Goal: Information Seeking & Learning: Compare options

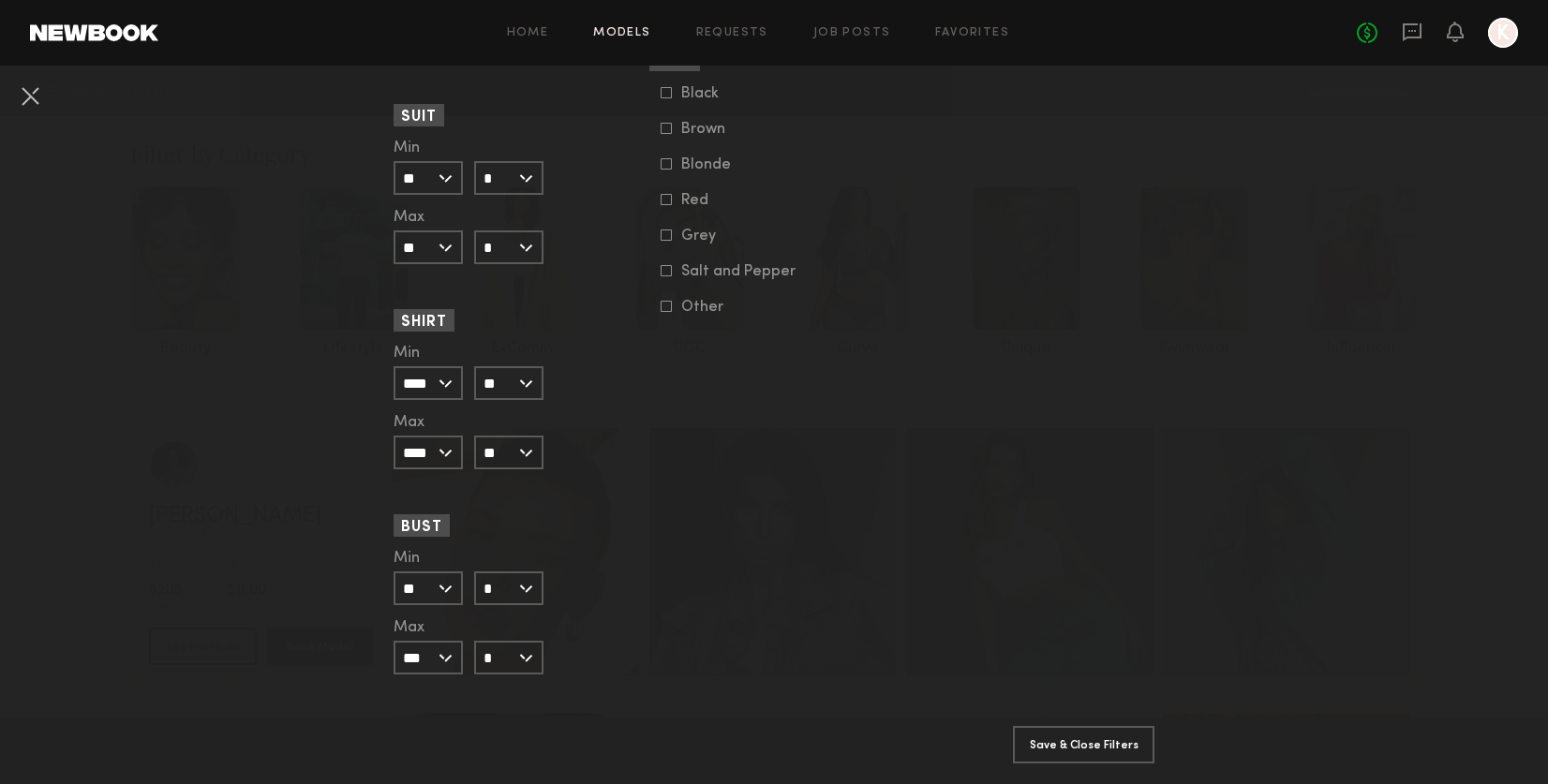
scroll to position [1697, 0]
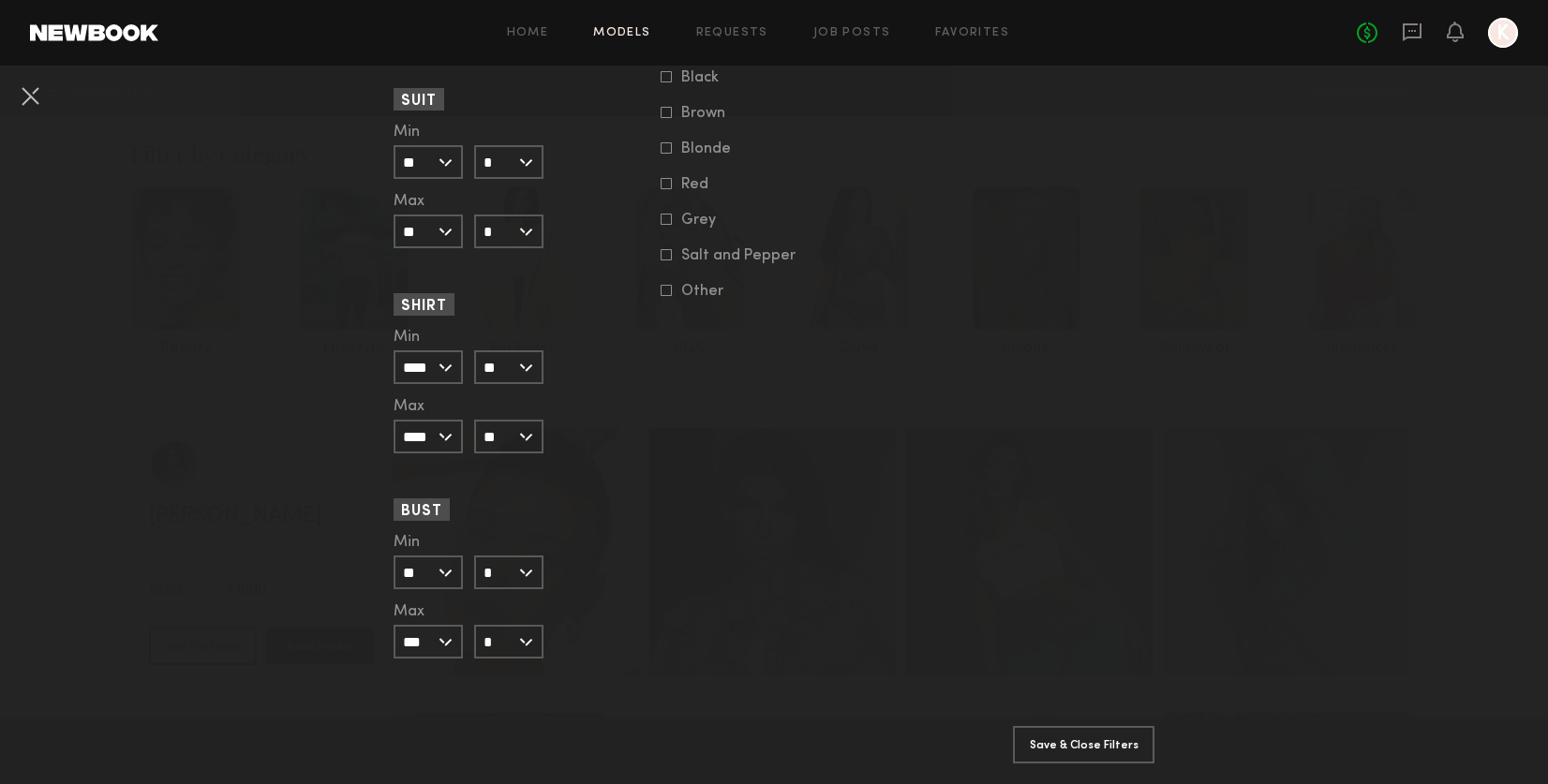
click at [531, 569] on input "*" at bounding box center [508, 571] width 70 height 33
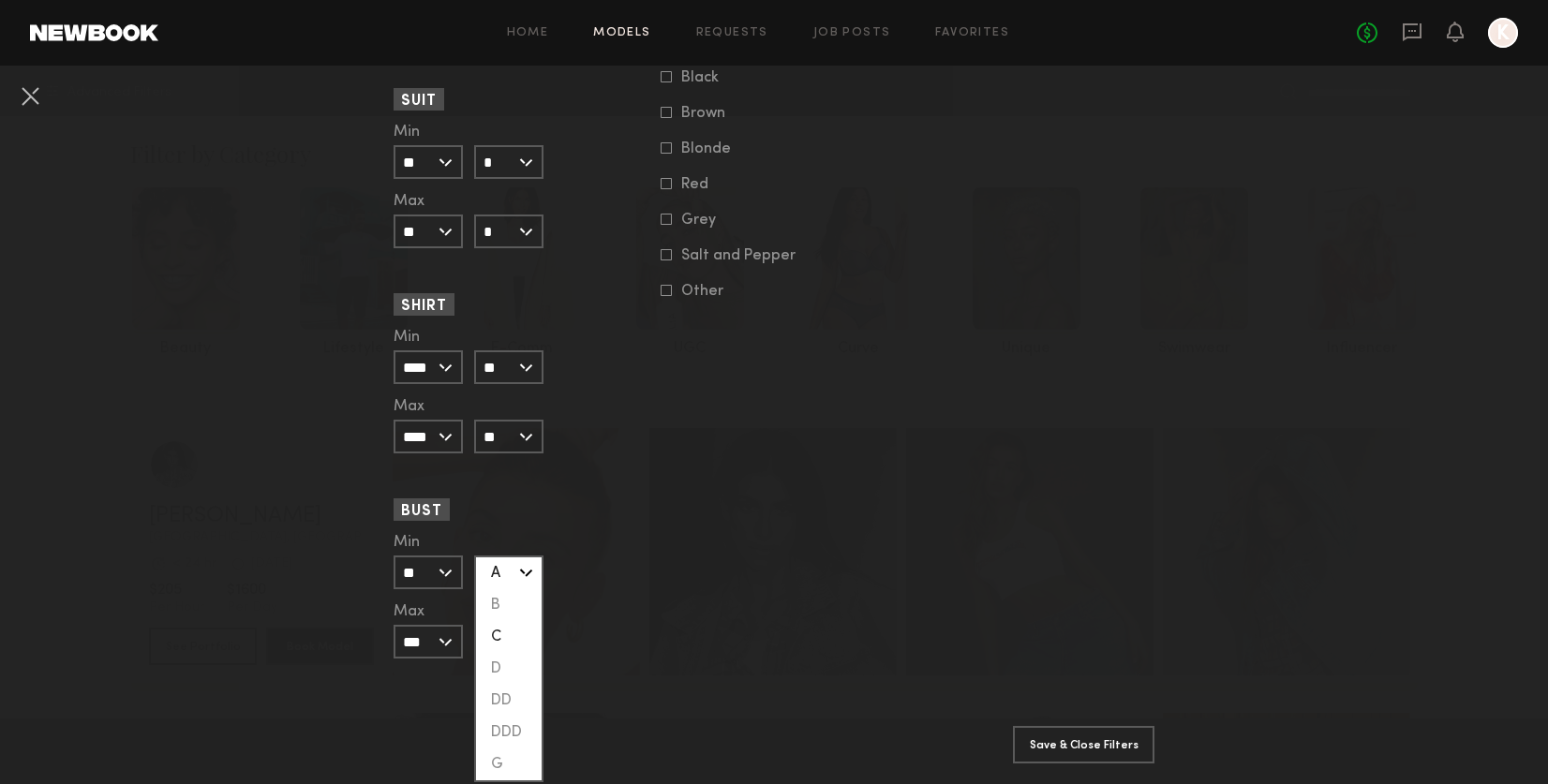
click at [507, 634] on div "C" at bounding box center [508, 636] width 66 height 31
type input "*"
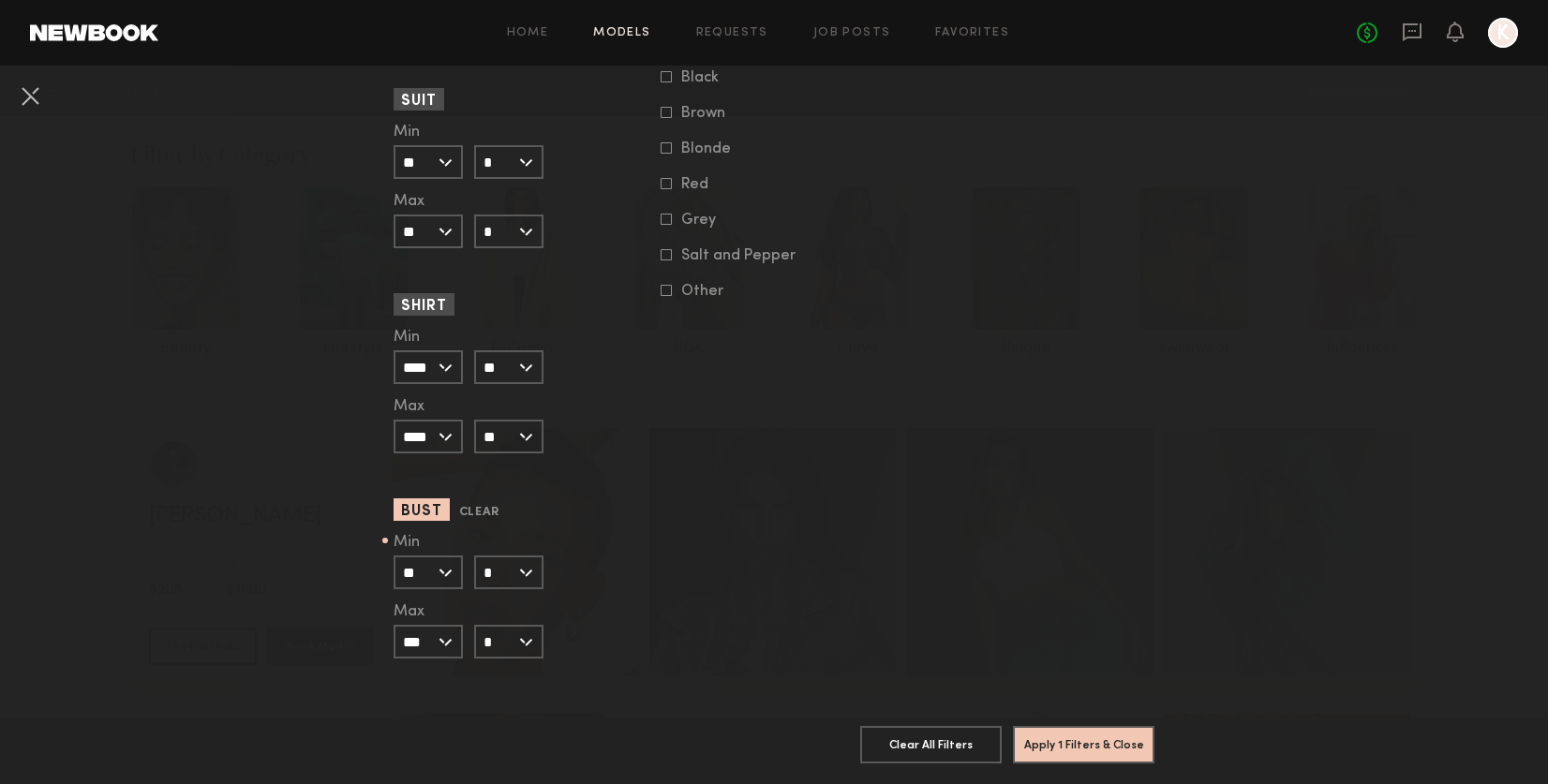
click at [523, 641] on input "*" at bounding box center [508, 641] width 70 height 33
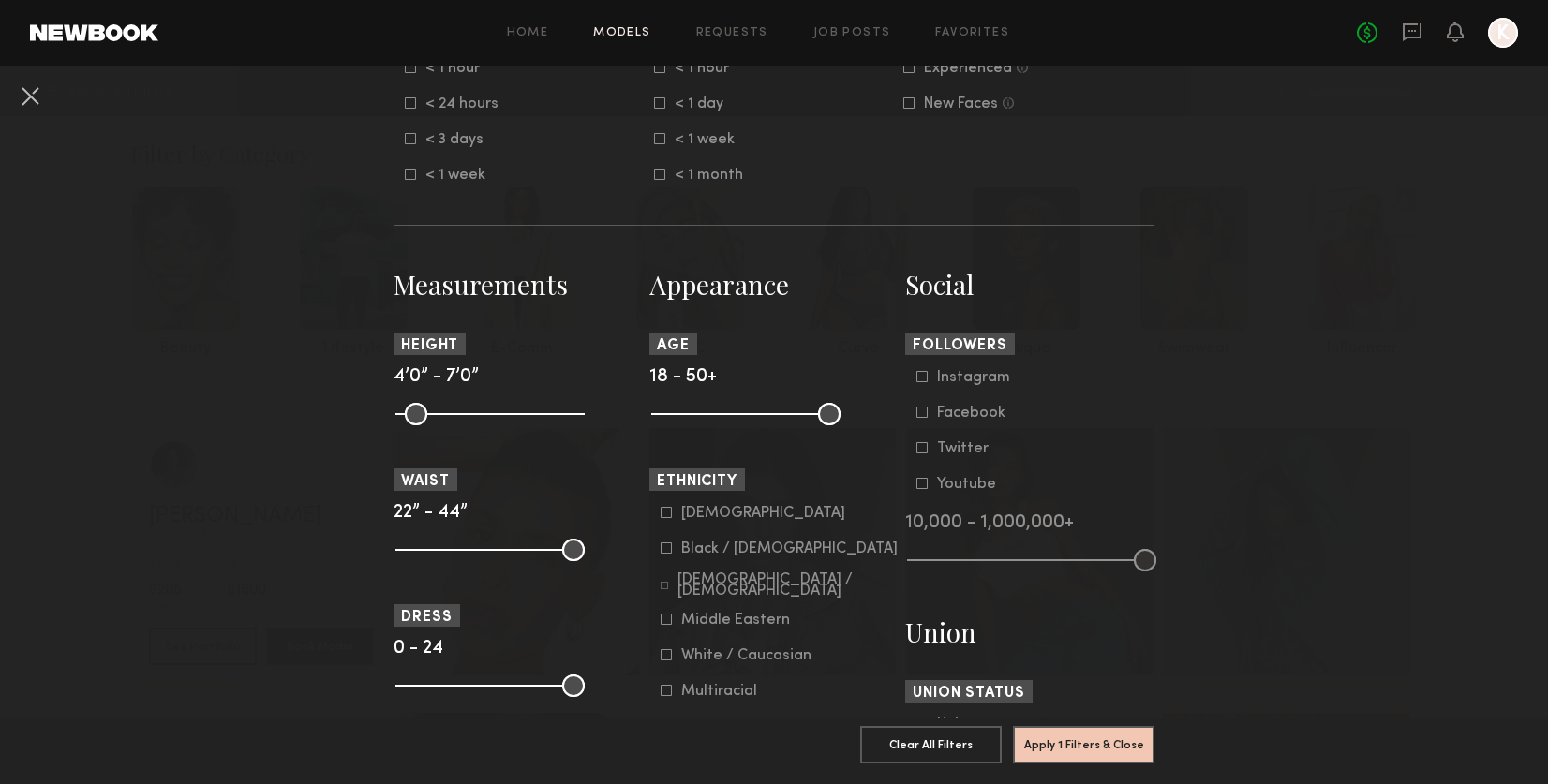
scroll to position [631, 0]
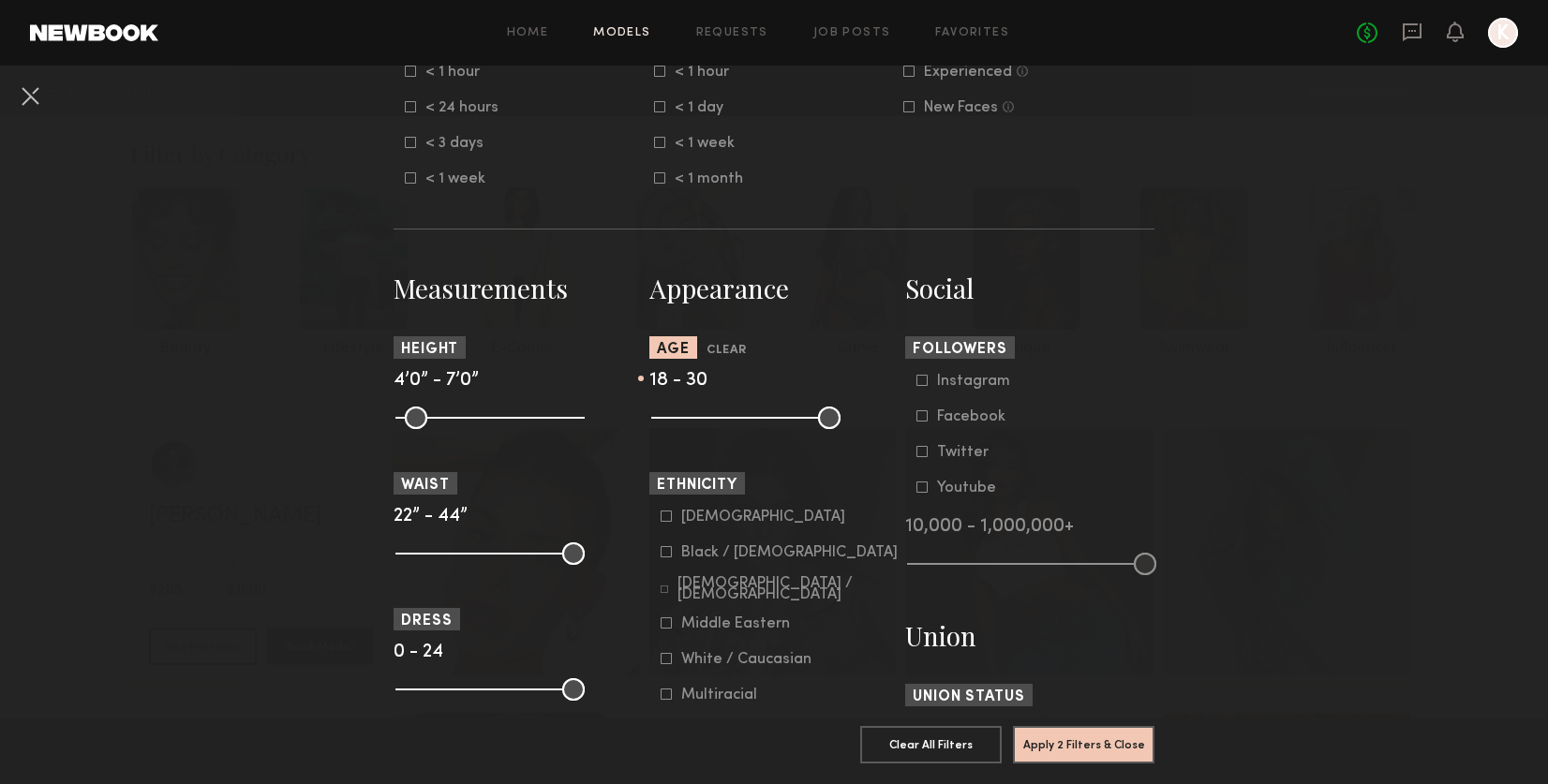
drag, startPoint x: 828, startPoint y: 420, endPoint x: 722, endPoint y: 426, distance: 106.2
type input "**"
click at [722, 426] on input "range" at bounding box center [746, 418] width 189 height 23
drag, startPoint x: 662, startPoint y: 415, endPoint x: 693, endPoint y: 418, distance: 31.1
type input "**"
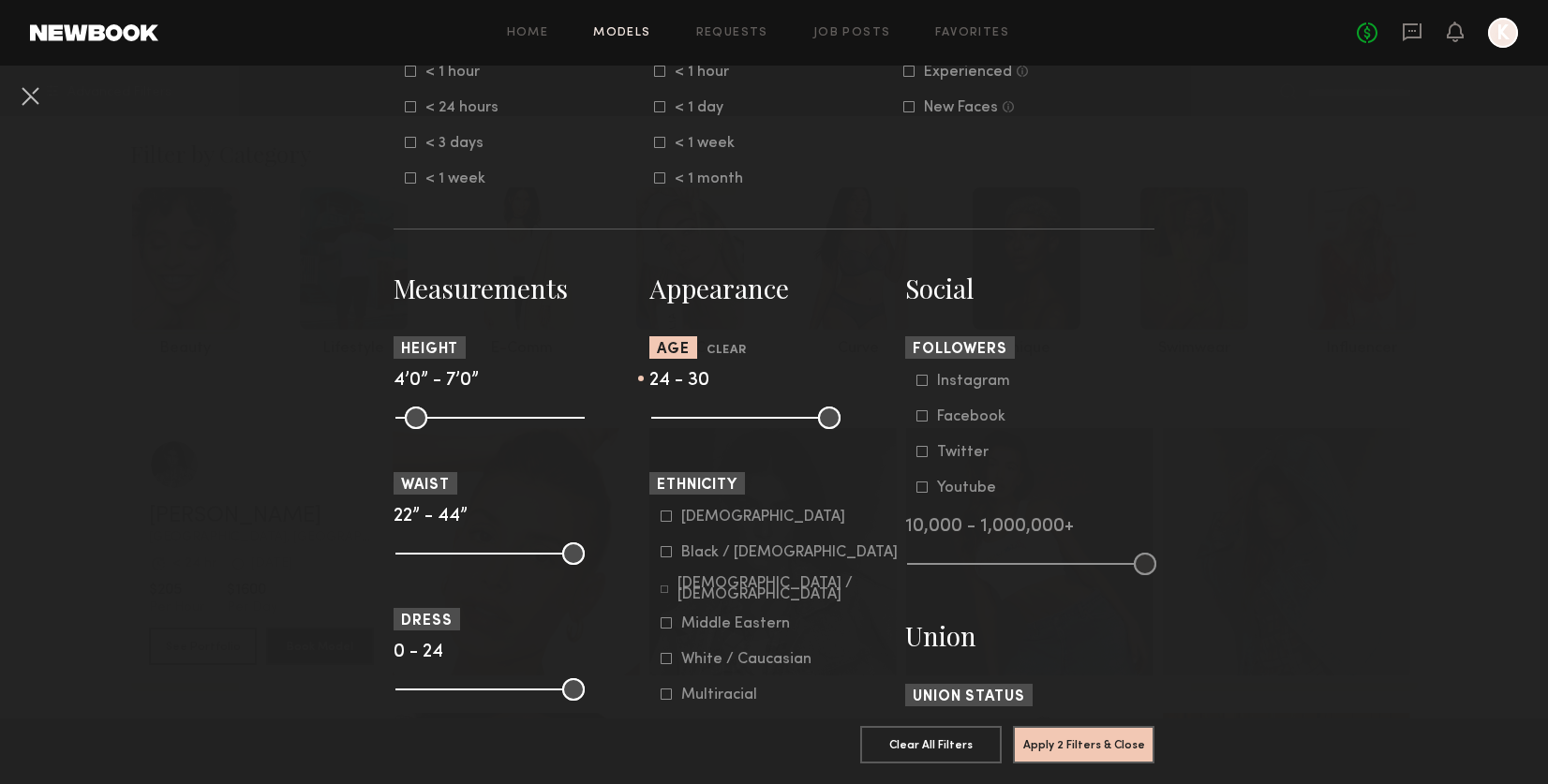
click at [693, 418] on input "range" at bounding box center [746, 418] width 189 height 23
drag, startPoint x: 406, startPoint y: 422, endPoint x: 470, endPoint y: 426, distance: 64.1
type input "**"
click at [470, 426] on input "range" at bounding box center [490, 418] width 189 height 23
drag, startPoint x: 571, startPoint y: 420, endPoint x: 499, endPoint y: 422, distance: 72.0
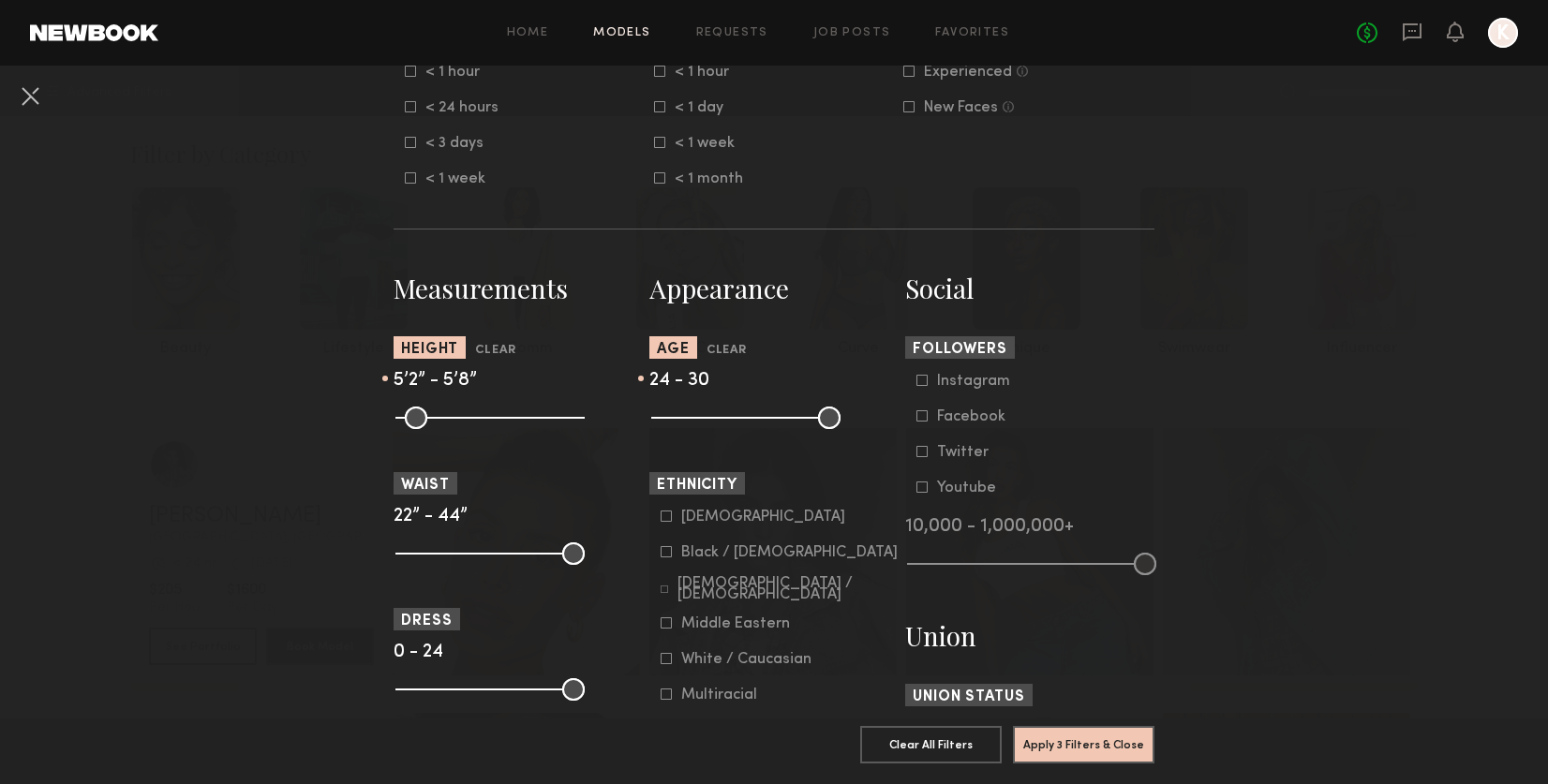
type input "**"
click at [499, 422] on input "range" at bounding box center [490, 418] width 189 height 23
click at [1235, 377] on nb-browse-filters "Clear All Filter Models Filter Models Sort By Clear Rate LOW TO HIGH HIGH TO LO…" at bounding box center [774, 641] width 1548 height 2413
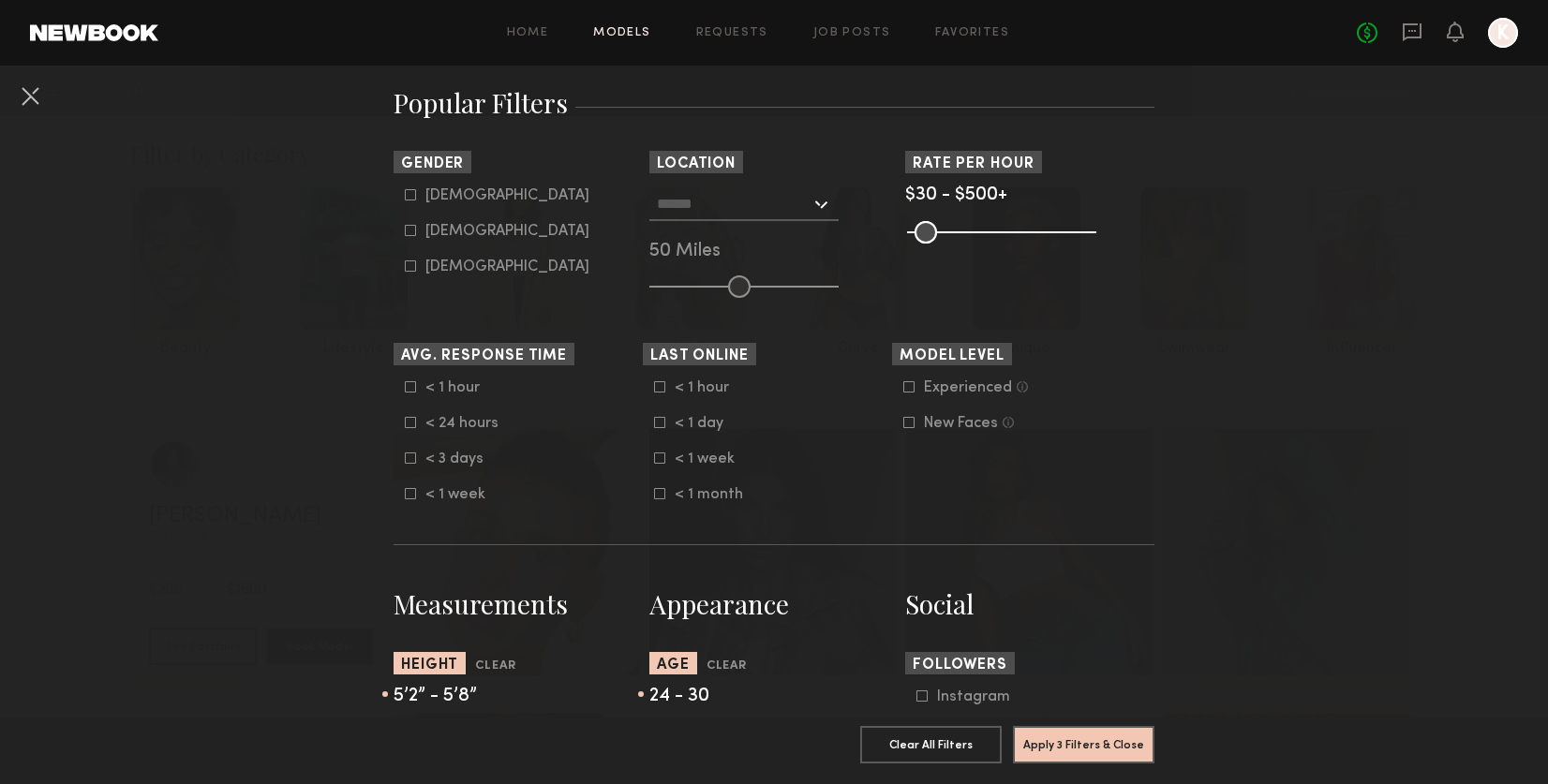
scroll to position [295, 0]
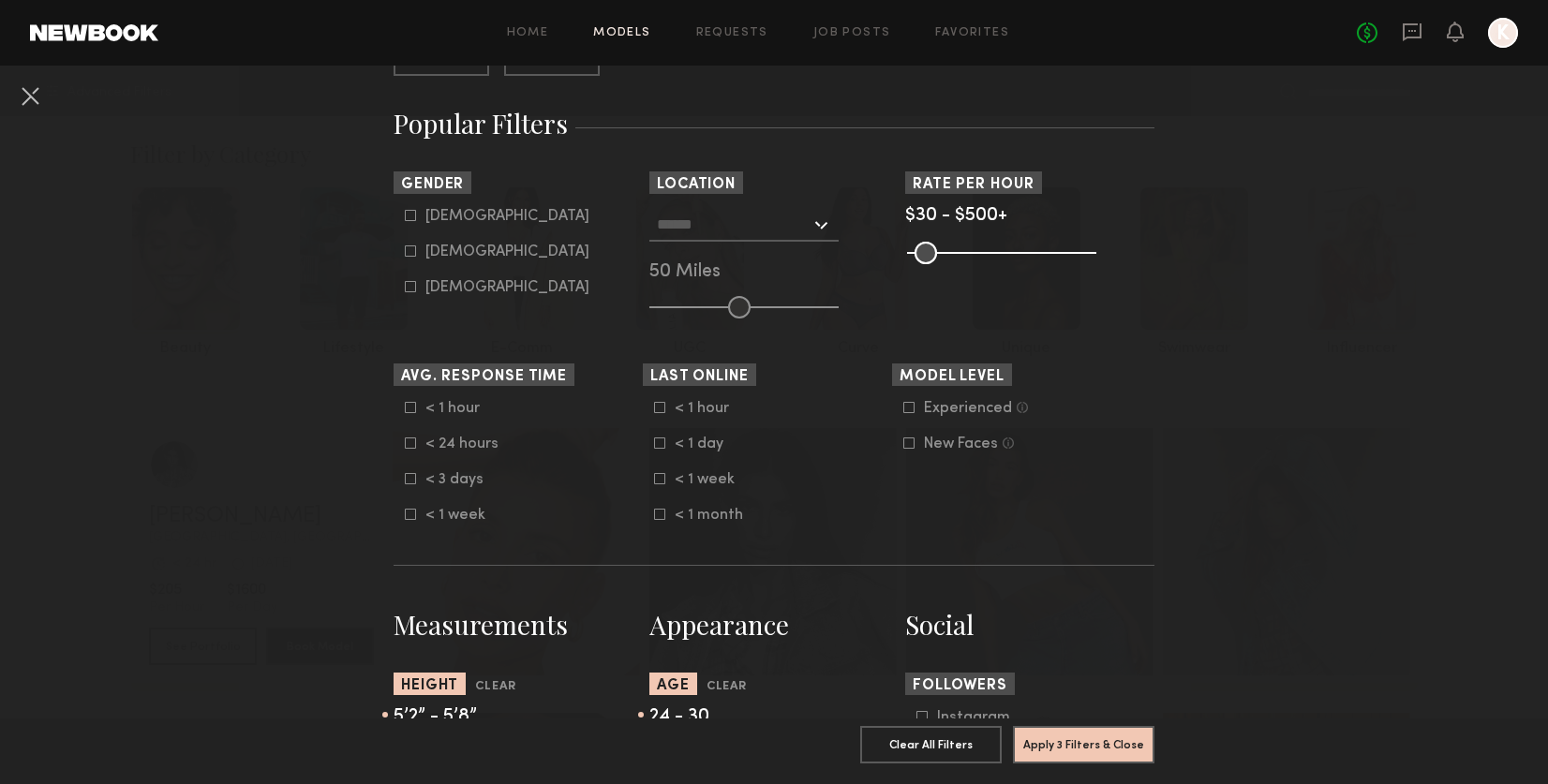
click at [817, 227] on div at bounding box center [744, 224] width 189 height 33
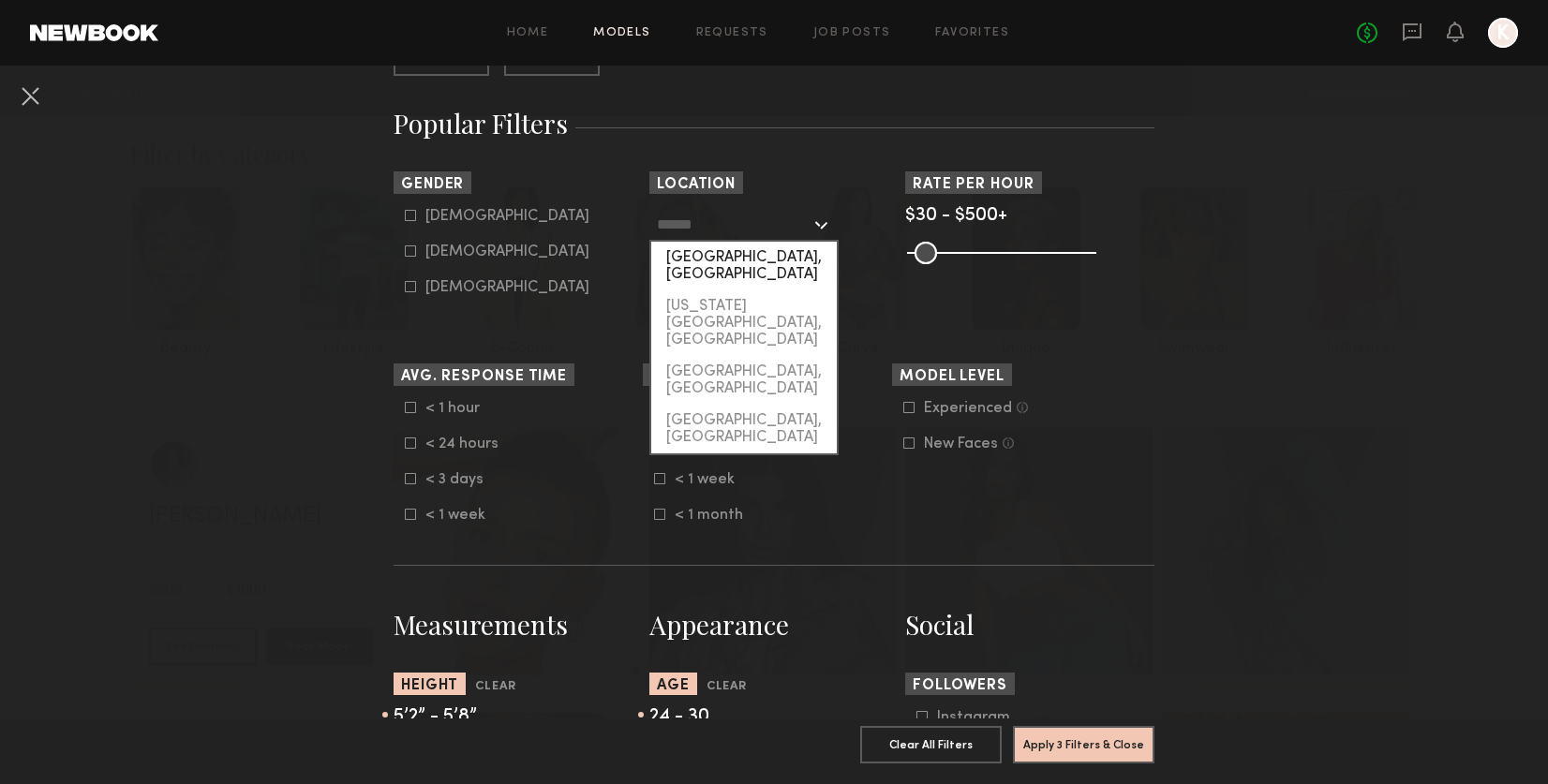
click at [747, 264] on div "[GEOGRAPHIC_DATA], [GEOGRAPHIC_DATA]" at bounding box center [744, 265] width 185 height 49
type input "**********"
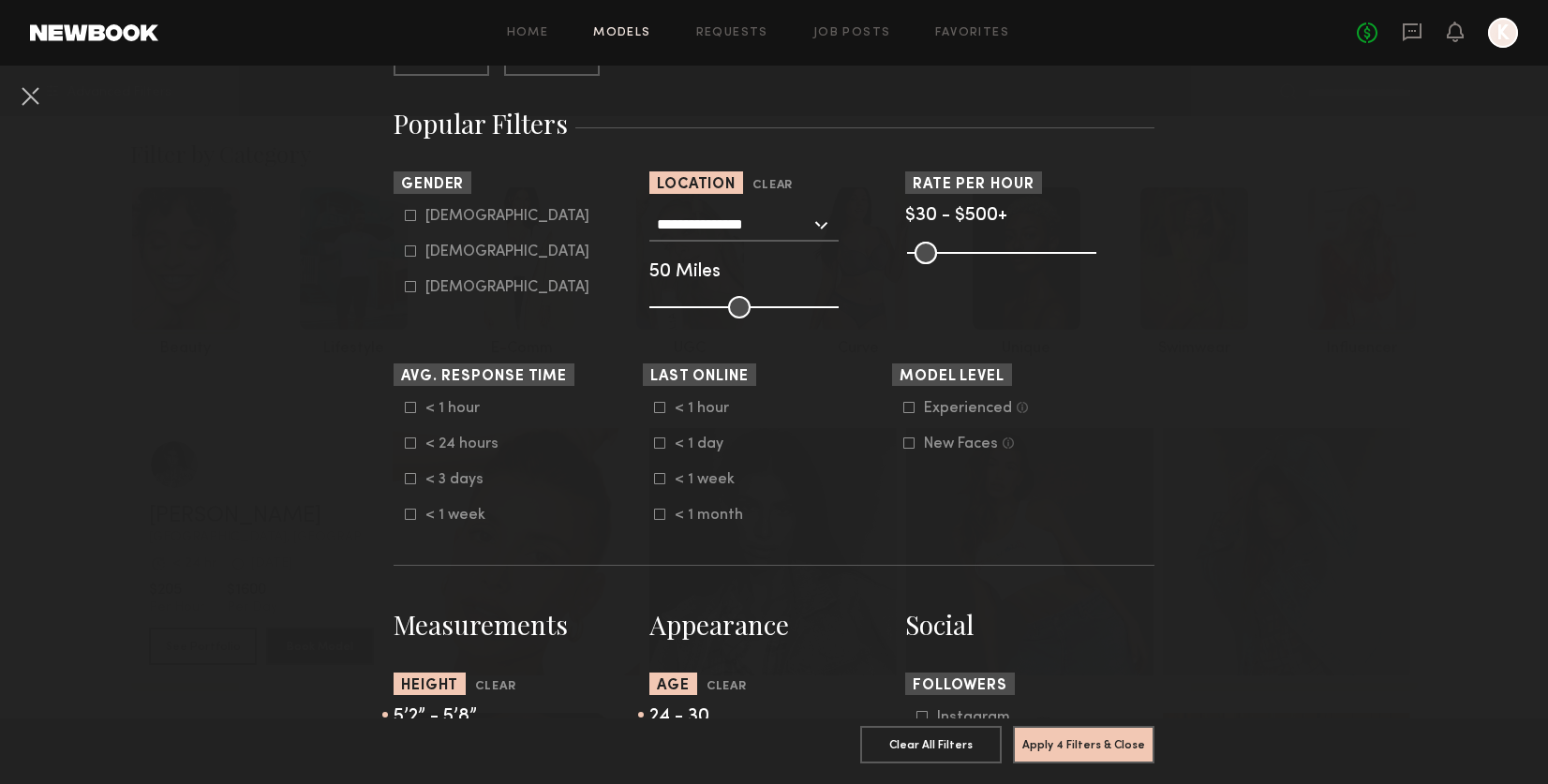
click at [412, 255] on icon at bounding box center [410, 251] width 11 height 11
type input "**"
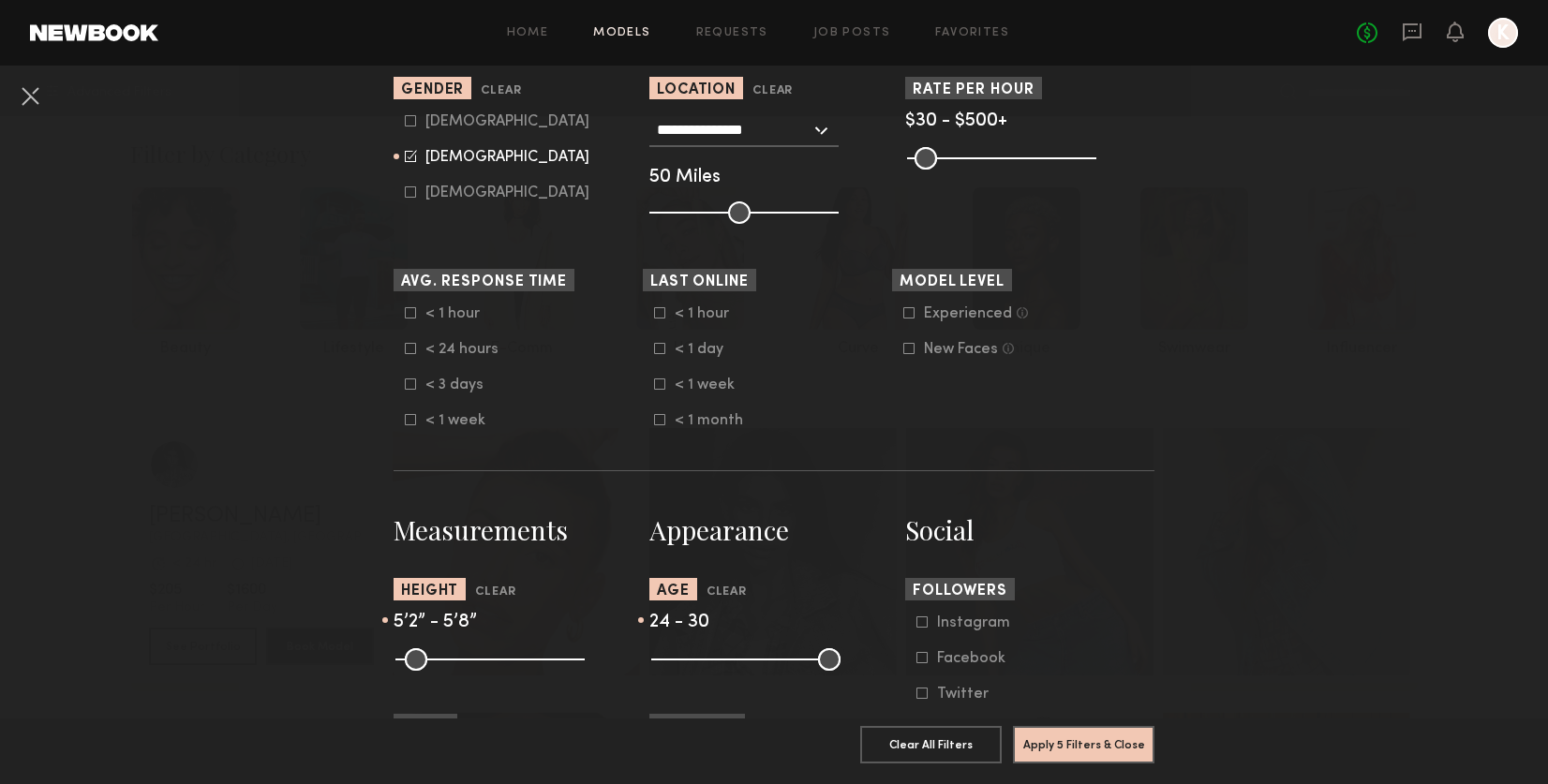
scroll to position [476, 0]
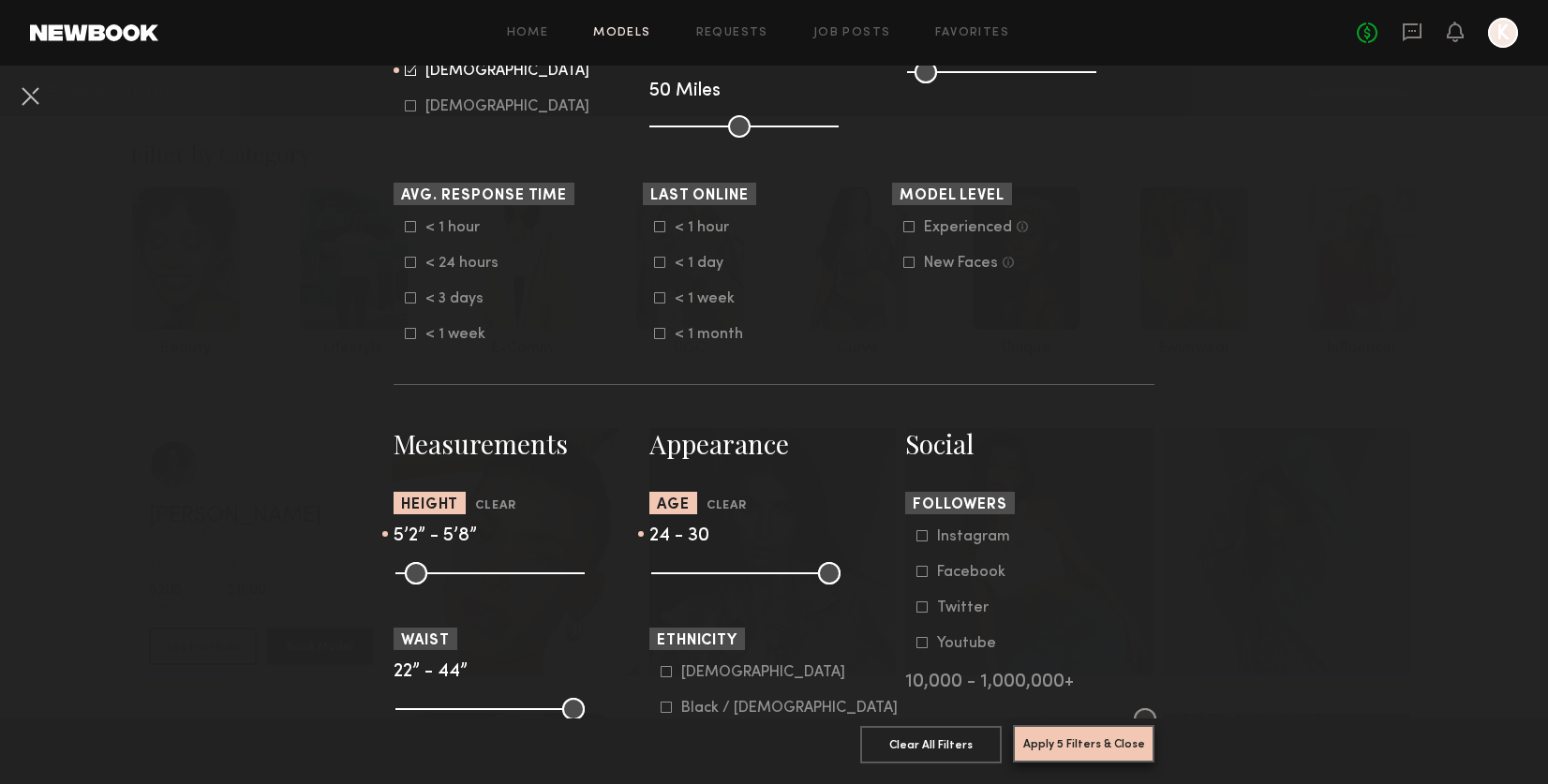
click at [1097, 740] on button "Apply 5 Filters & Close" at bounding box center [1084, 743] width 141 height 37
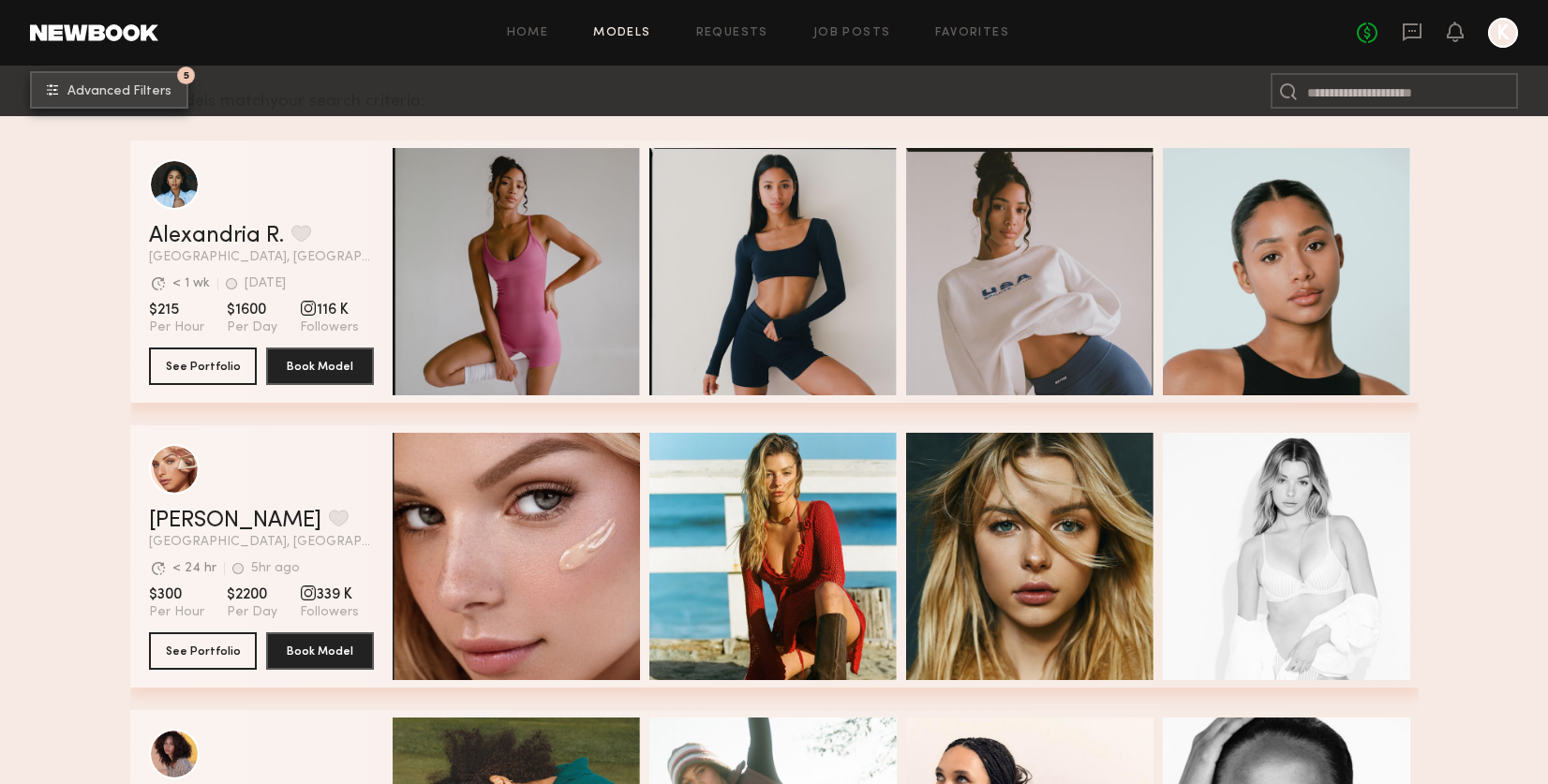
scroll to position [358, 0]
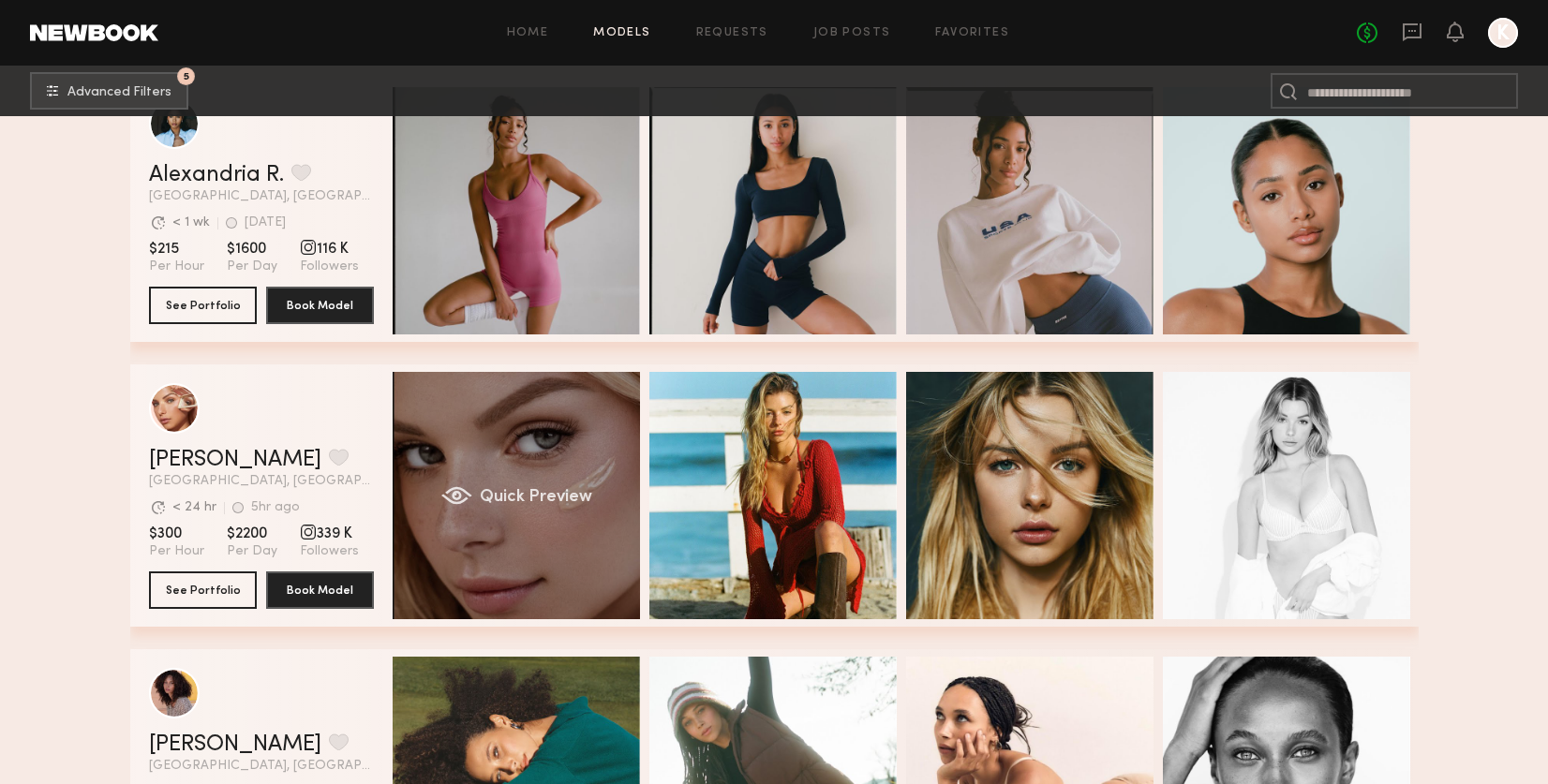
click at [552, 432] on div "Quick Preview" at bounding box center [516, 495] width 247 height 247
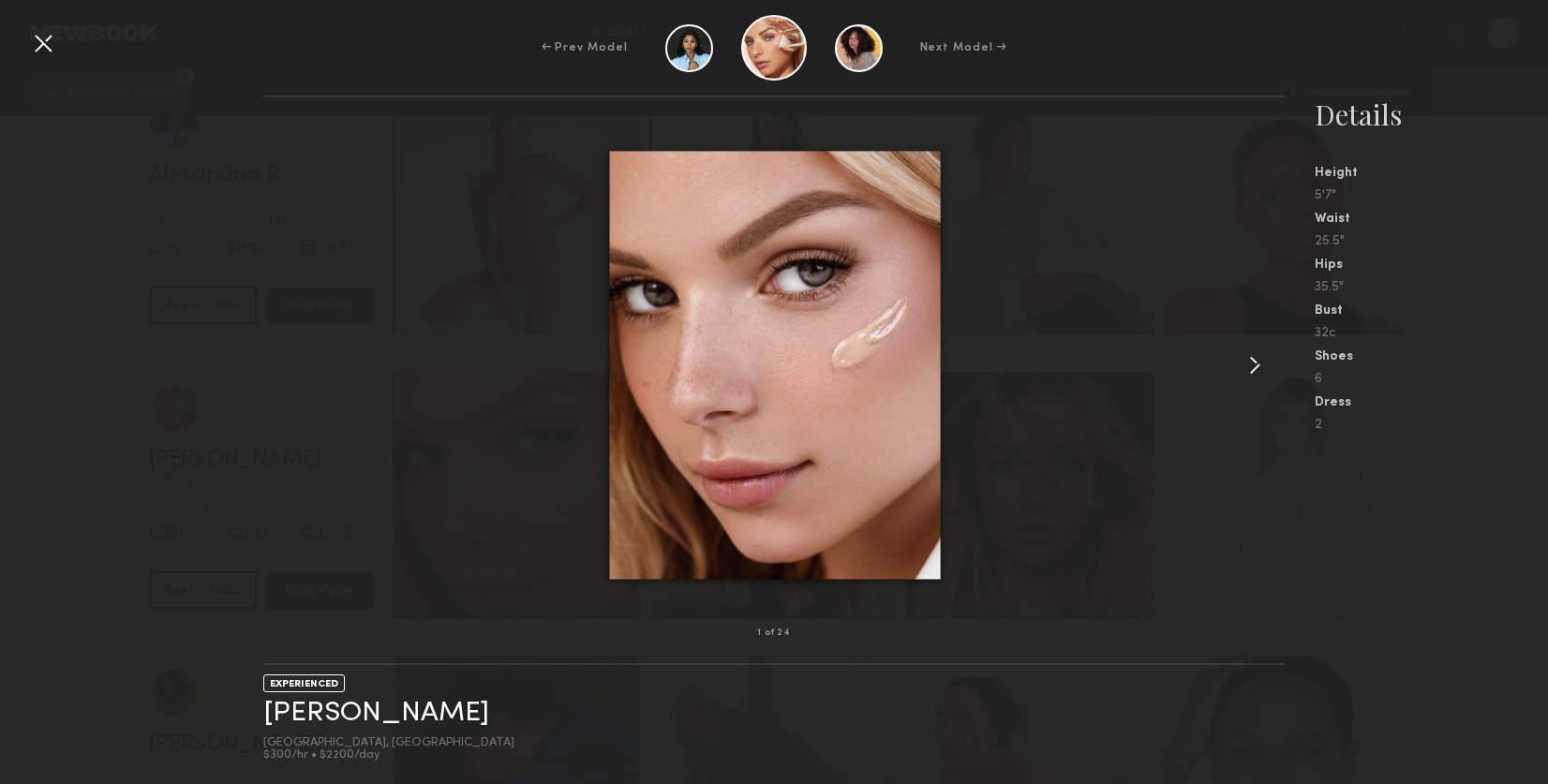
click at [1260, 360] on common-icon at bounding box center [1254, 364] width 30 height 30
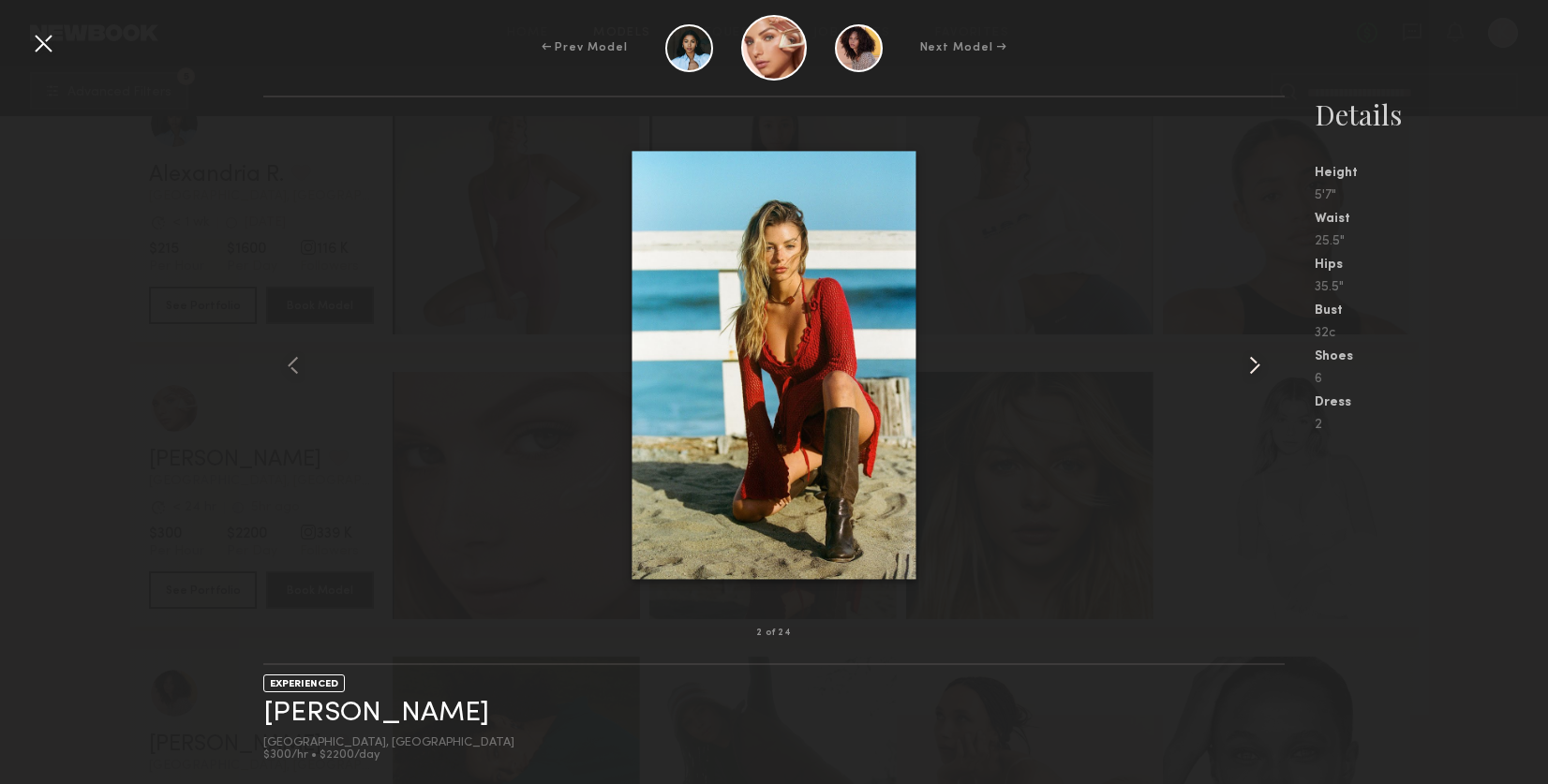
click at [1260, 360] on common-icon at bounding box center [1254, 364] width 30 height 30
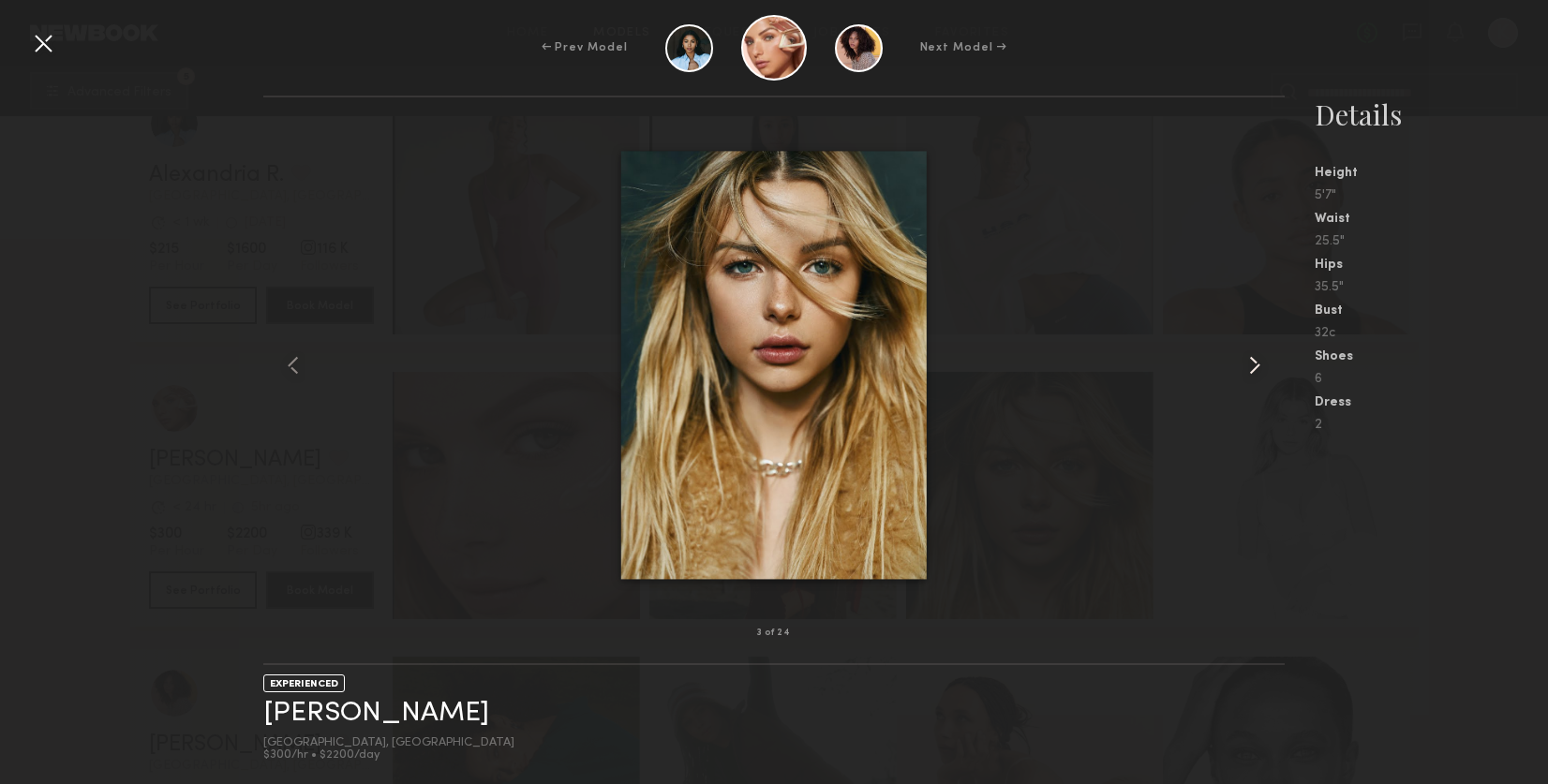
click at [1260, 360] on common-icon at bounding box center [1254, 364] width 30 height 30
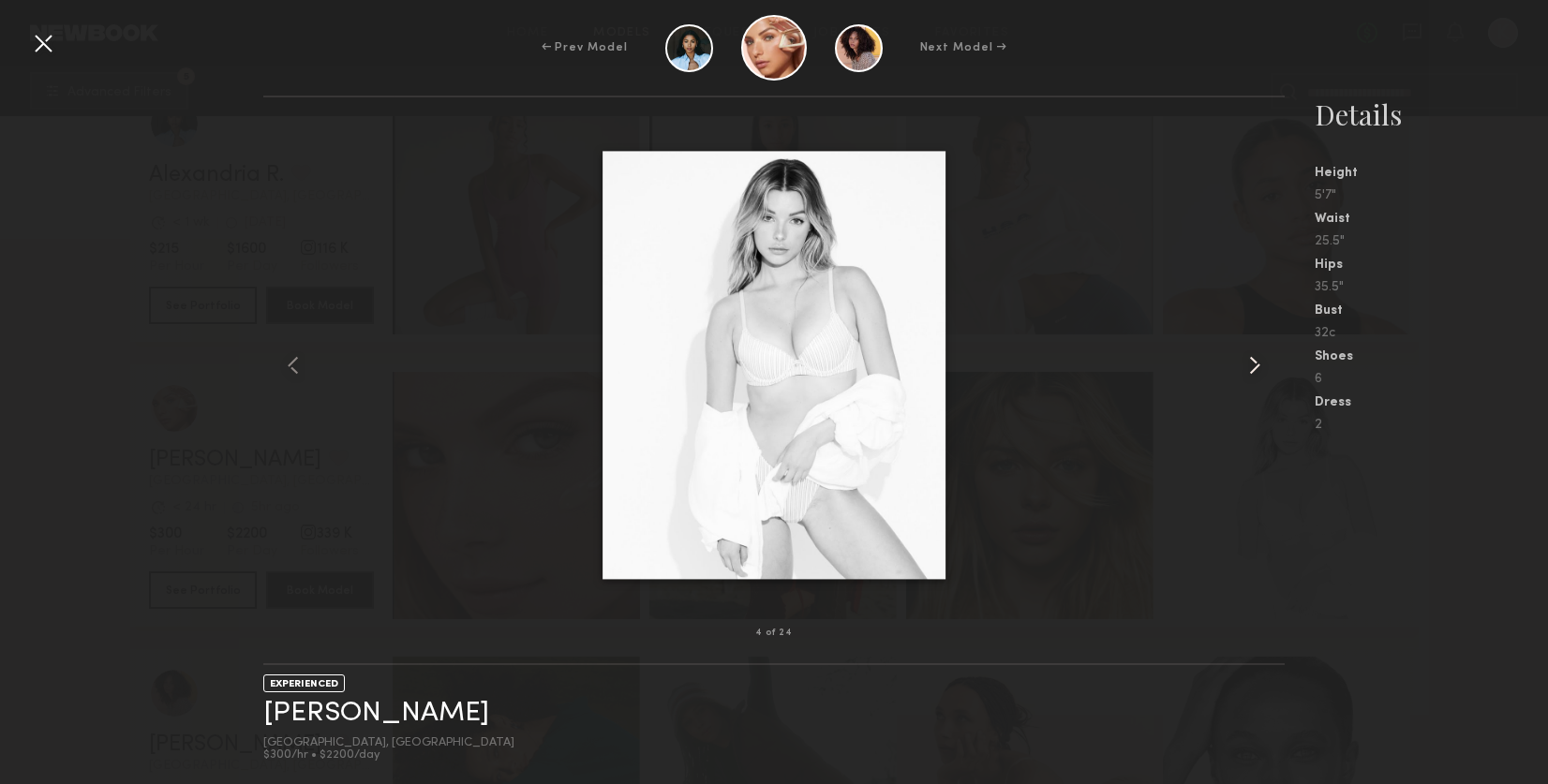
click at [1260, 360] on common-icon at bounding box center [1254, 364] width 30 height 30
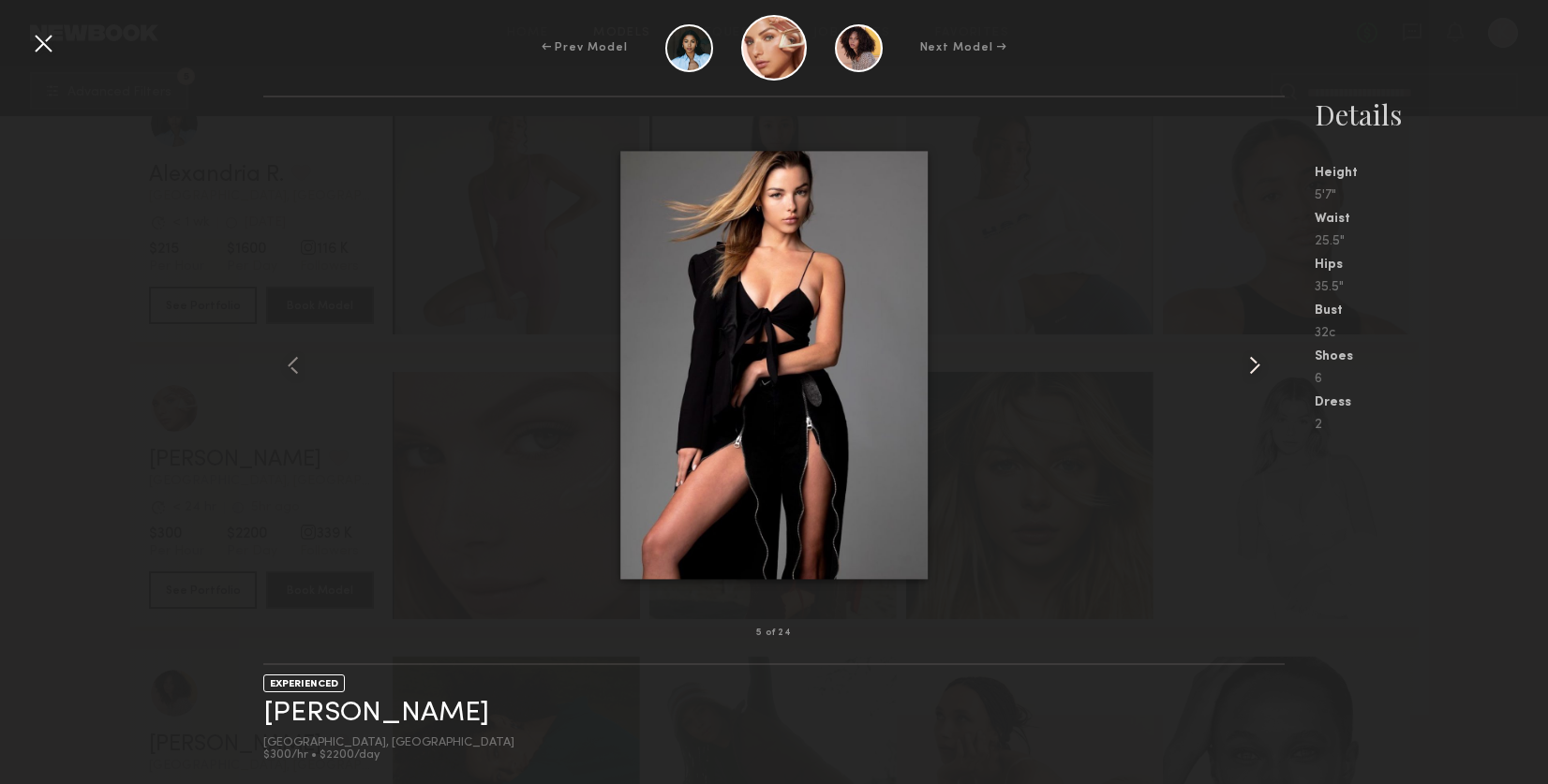
click at [1260, 360] on common-icon at bounding box center [1254, 364] width 30 height 30
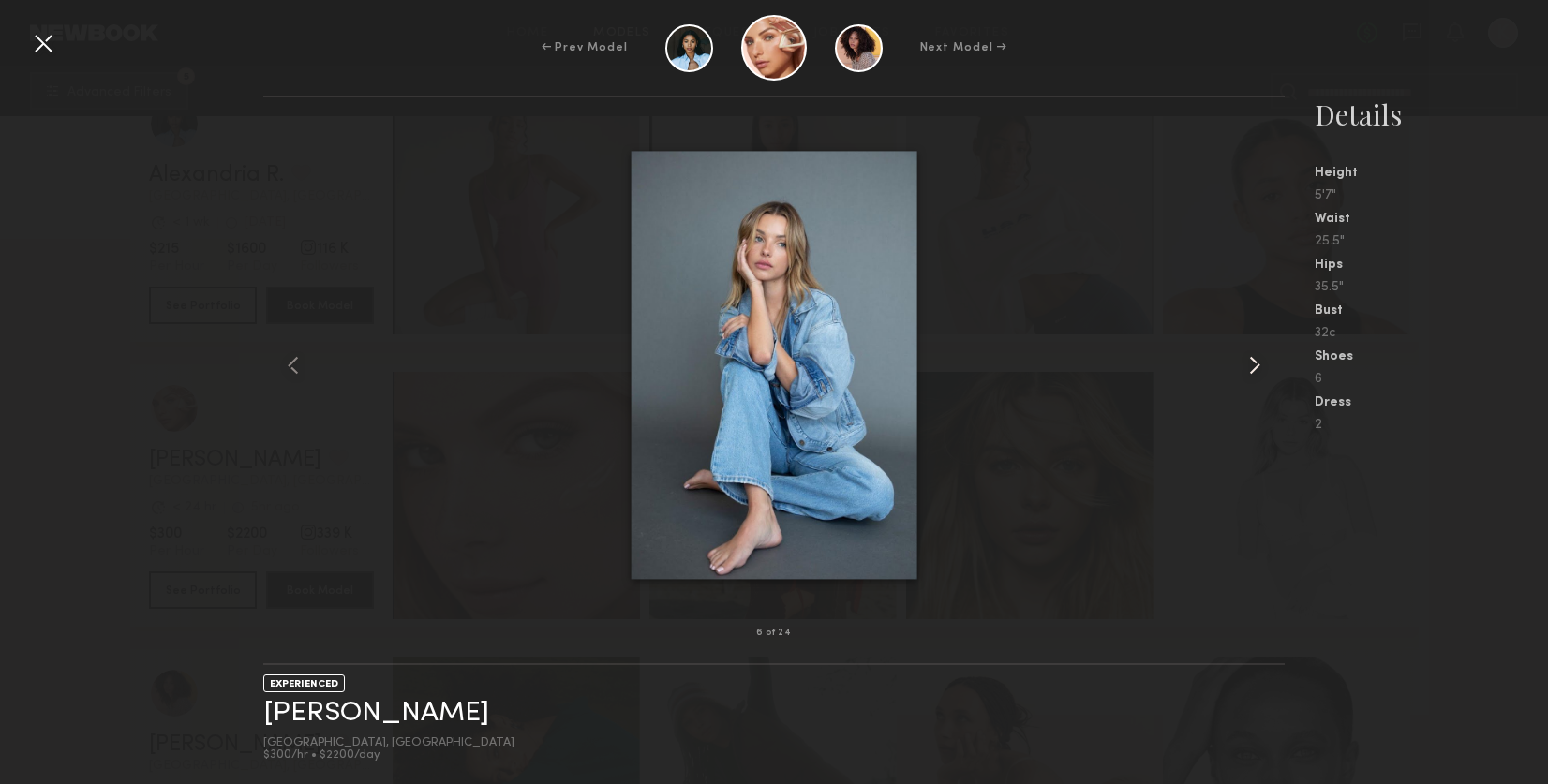
click at [1260, 360] on common-icon at bounding box center [1254, 364] width 30 height 30
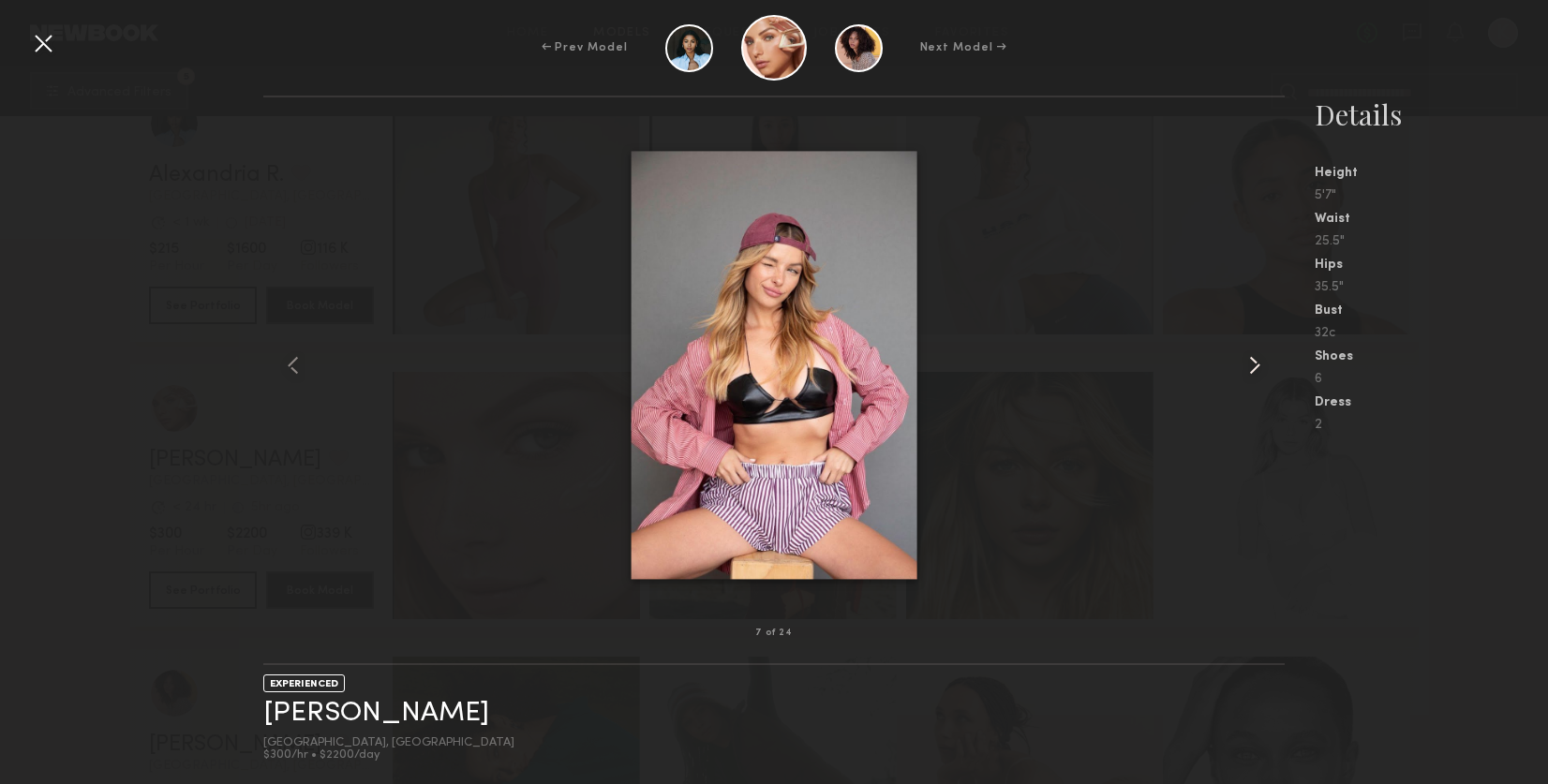
click at [1260, 360] on common-icon at bounding box center [1254, 364] width 30 height 30
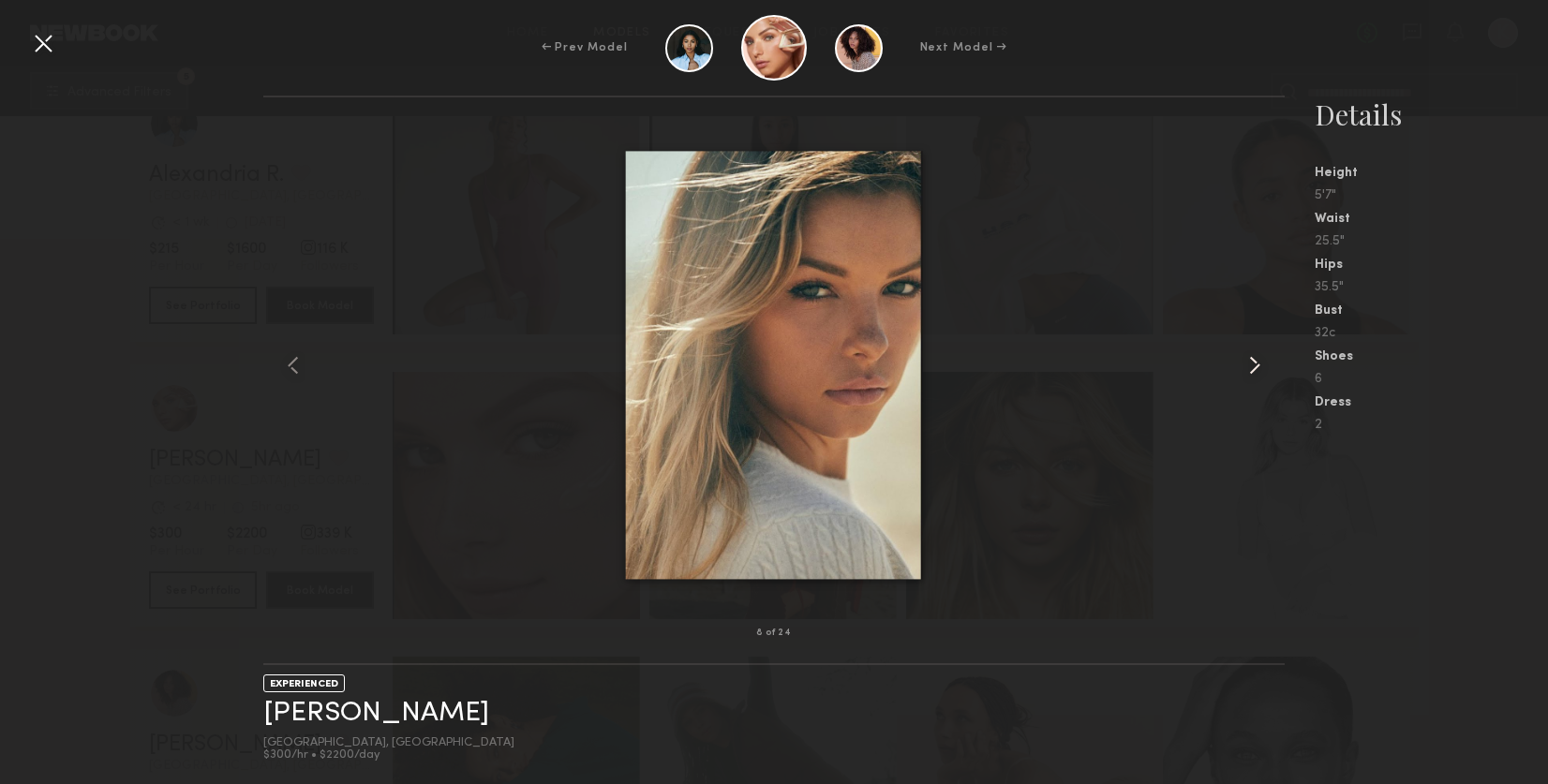
click at [1260, 360] on common-icon at bounding box center [1254, 364] width 30 height 30
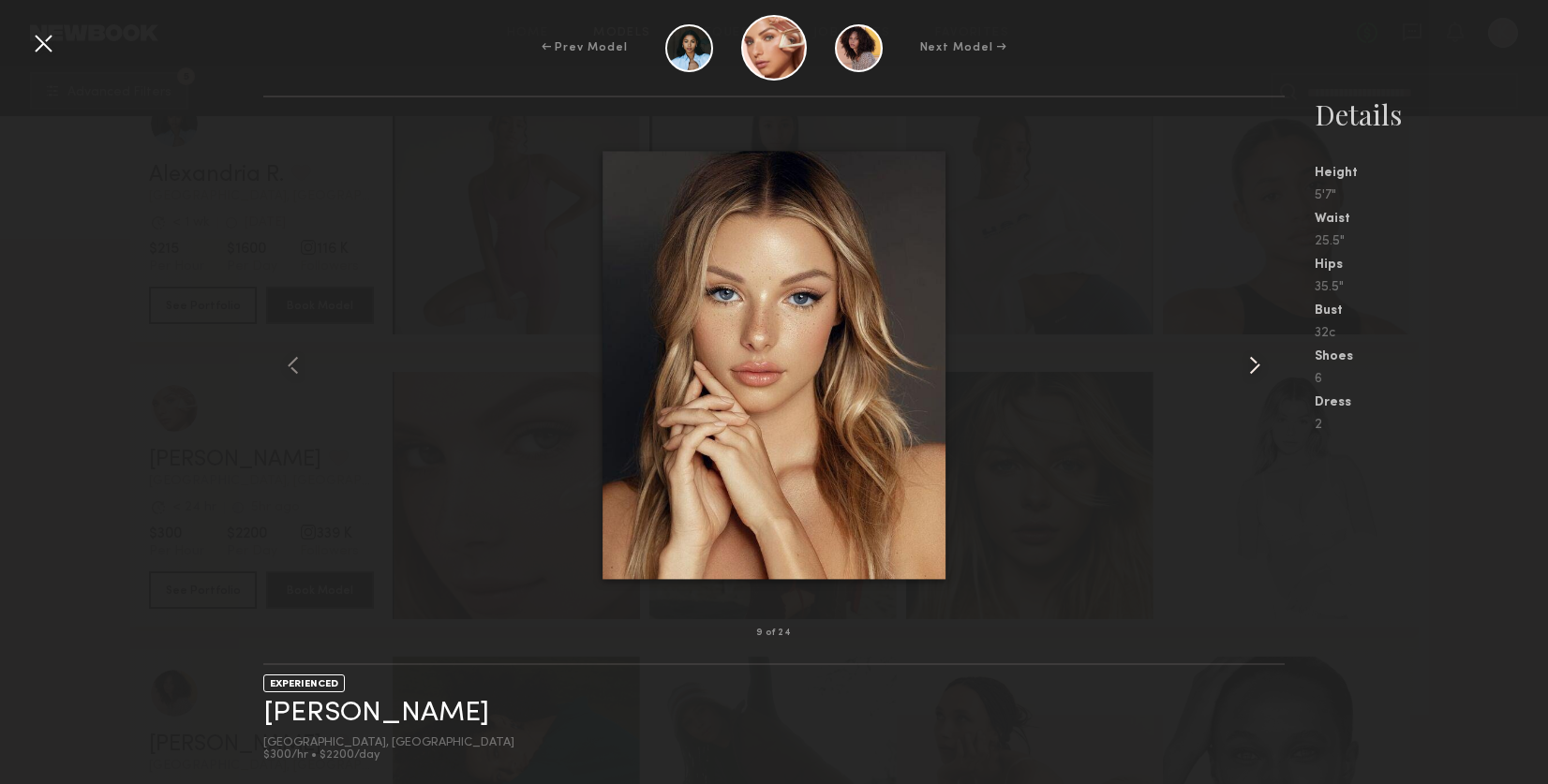
click at [1260, 360] on common-icon at bounding box center [1254, 364] width 30 height 30
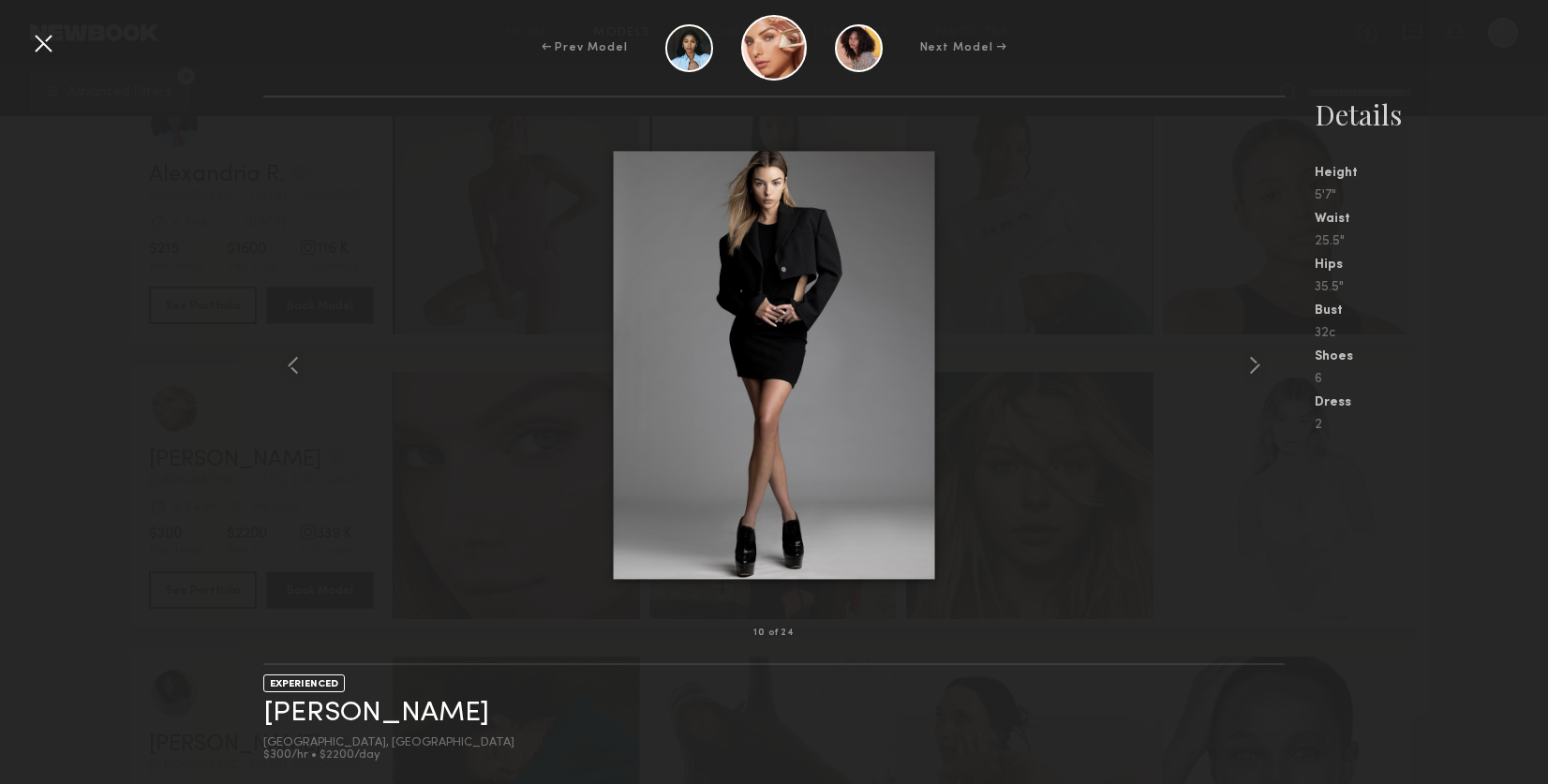
click at [1195, 52] on div "← Prev Model Next Model →" at bounding box center [774, 48] width 1548 height 66
click at [45, 41] on div at bounding box center [42, 42] width 30 height 30
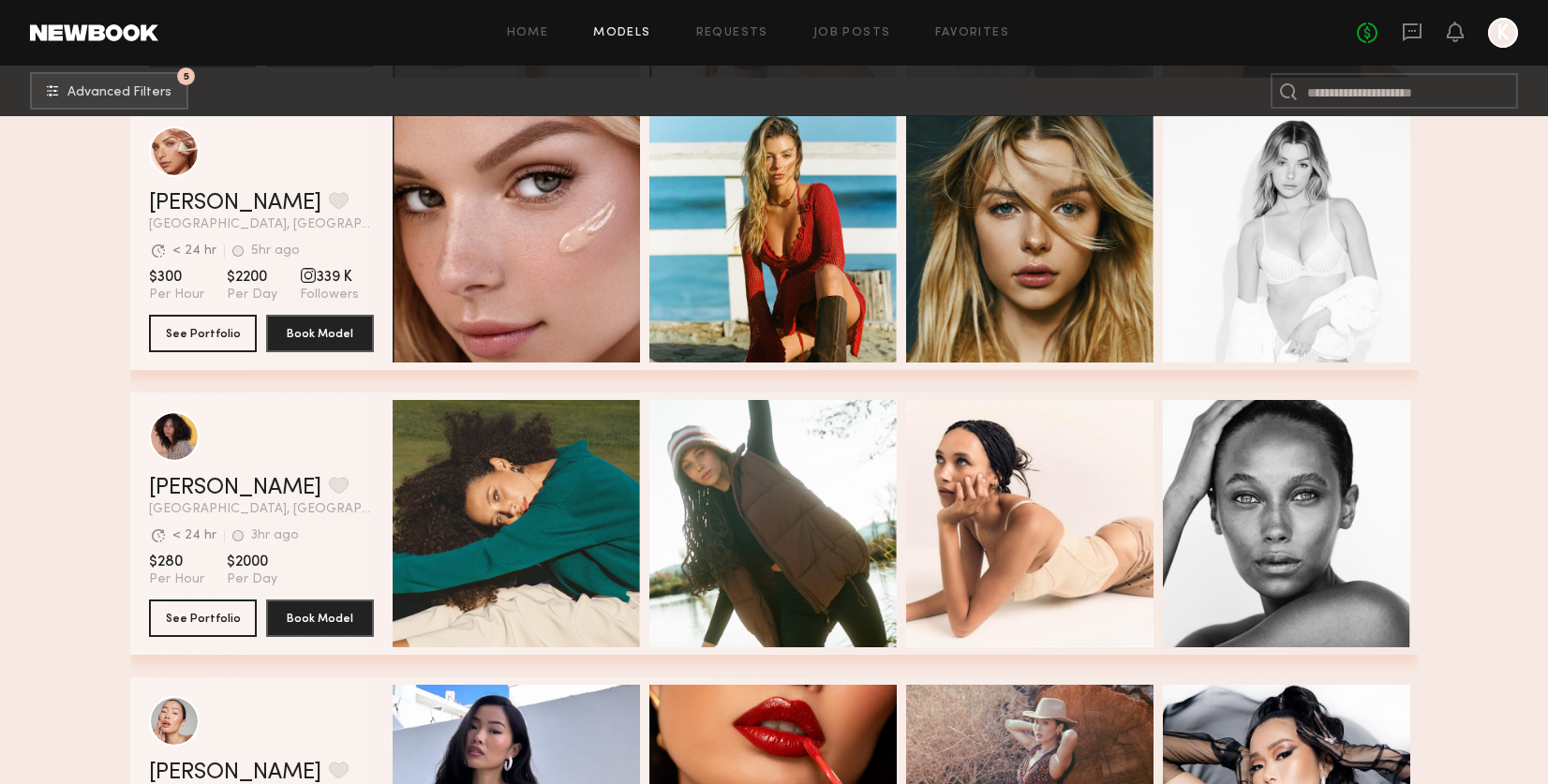
scroll to position [613, 0]
click at [320, 279] on span "339 K" at bounding box center [329, 279] width 59 height 19
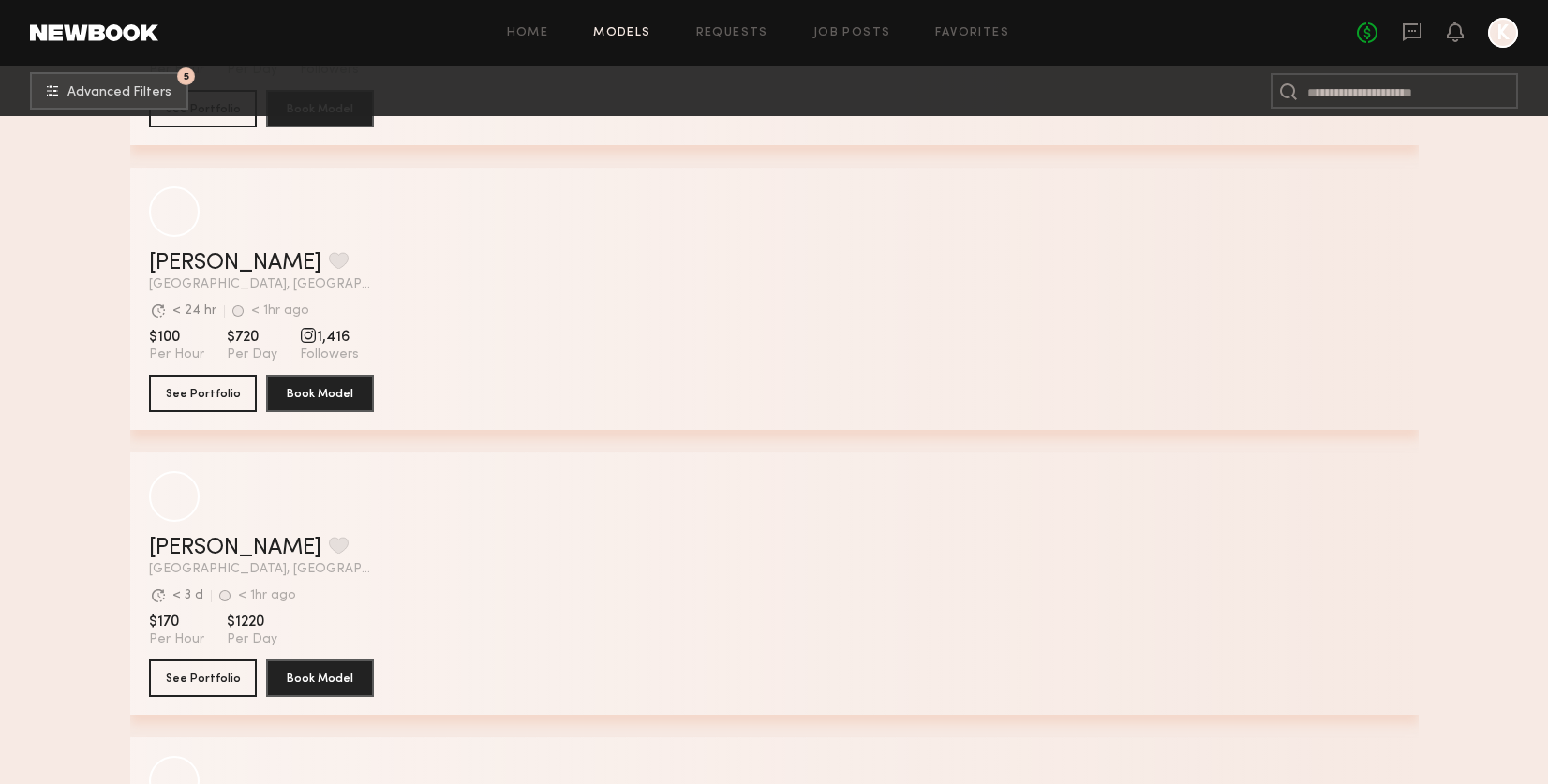
scroll to position [8873, 0]
